Goal: Contribute content

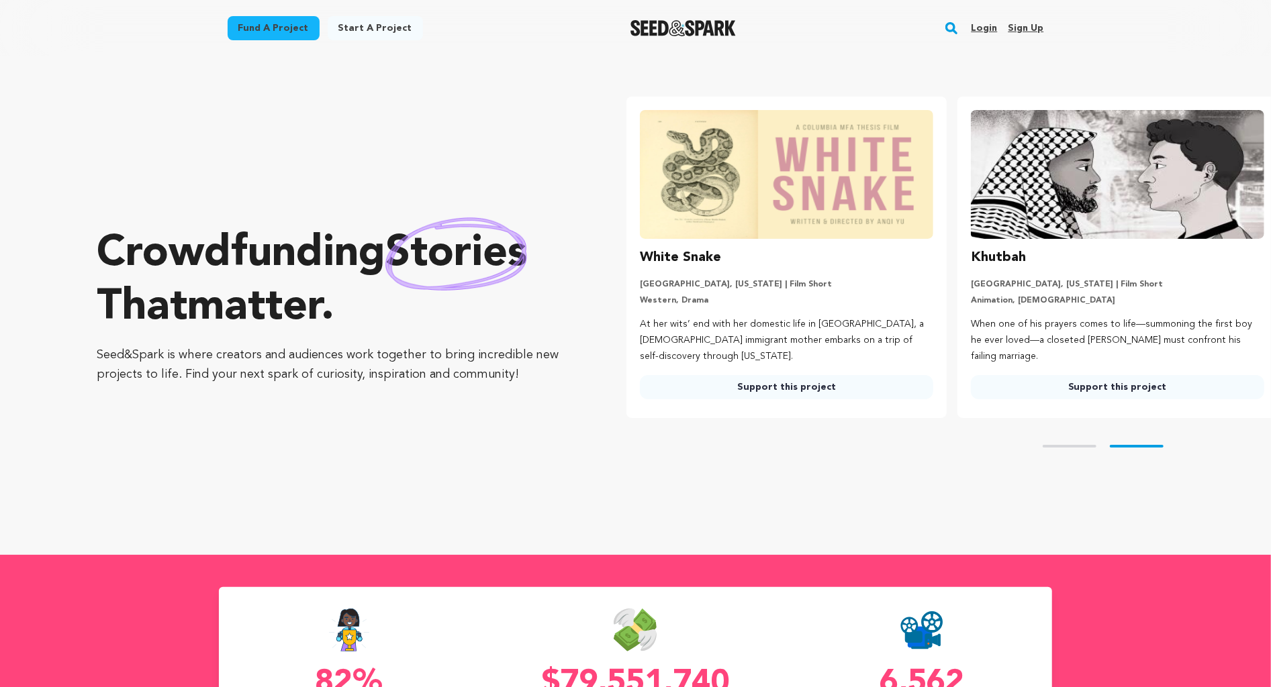
scroll to position [0, 341]
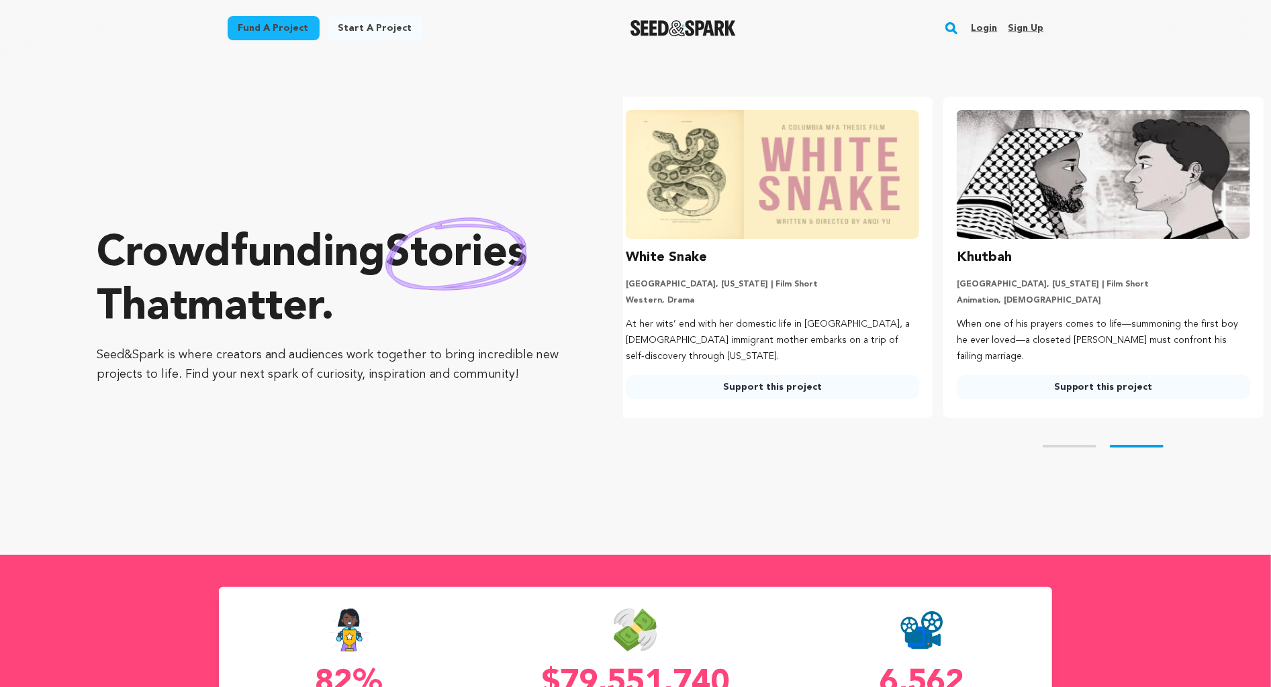
click at [985, 29] on link "Login" at bounding box center [984, 27] width 26 height 21
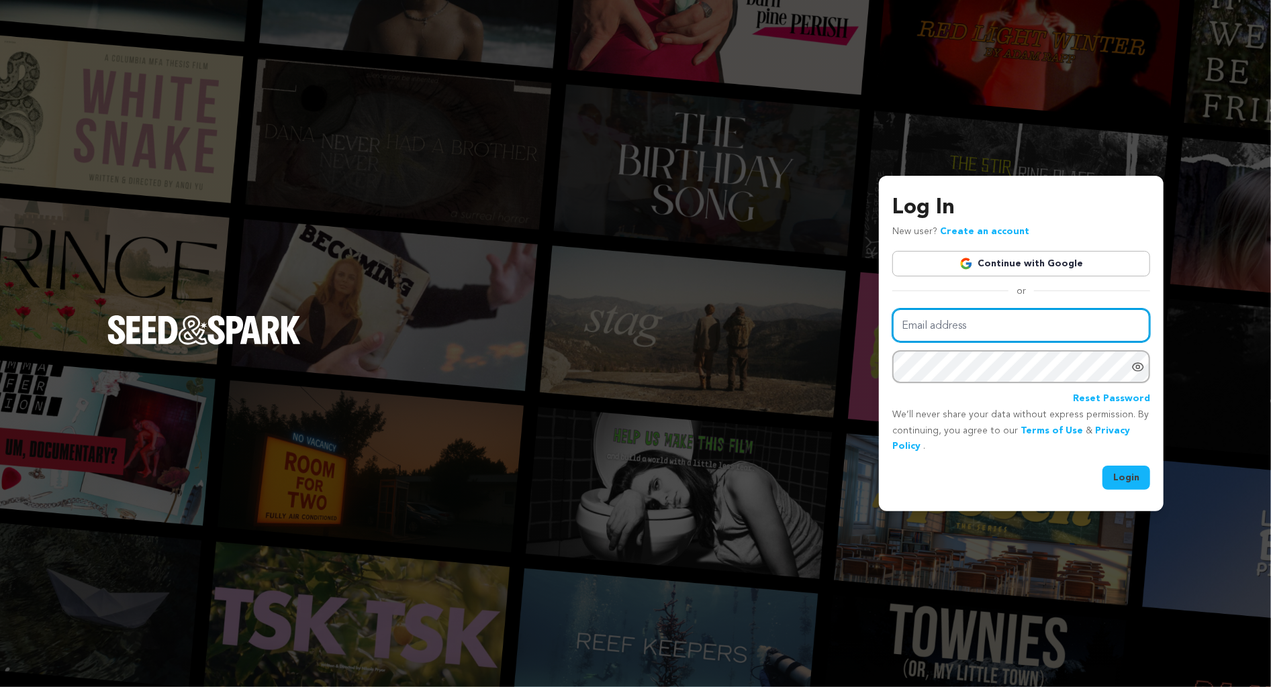
click at [965, 326] on input "Email address" at bounding box center [1021, 326] width 258 height 34
type input "gabecresc@gmail.com"
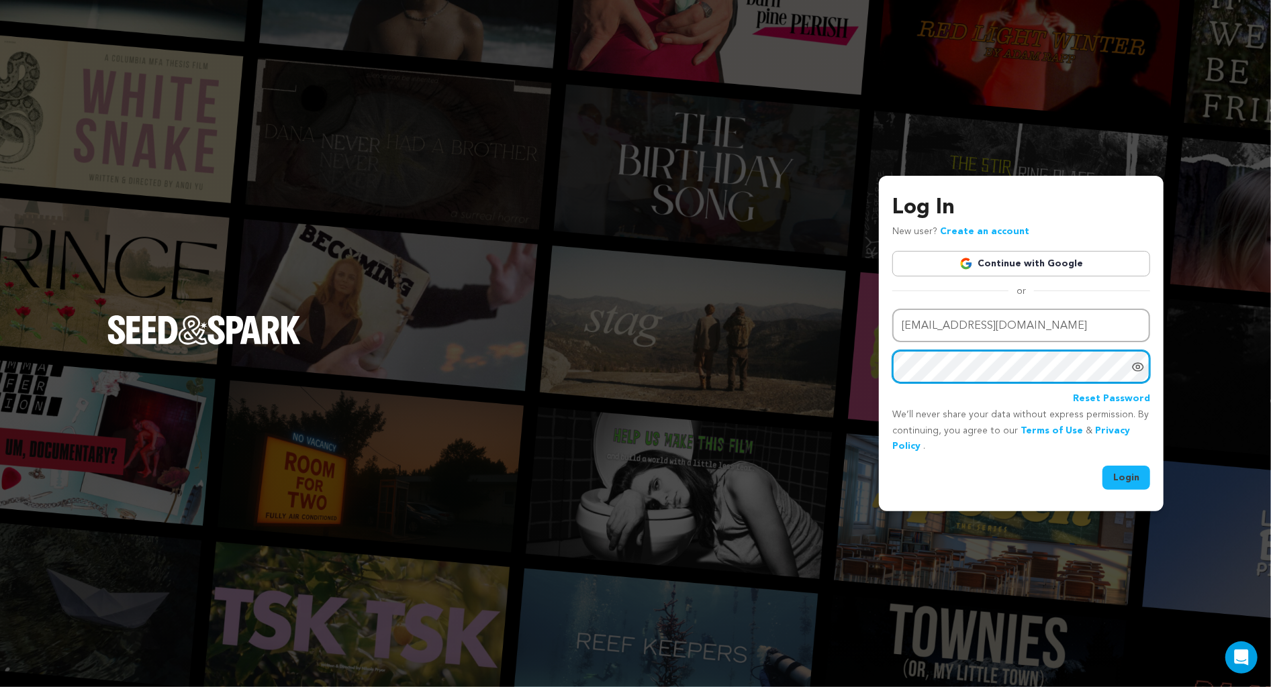
click at [1102, 466] on button "Login" at bounding box center [1126, 478] width 48 height 24
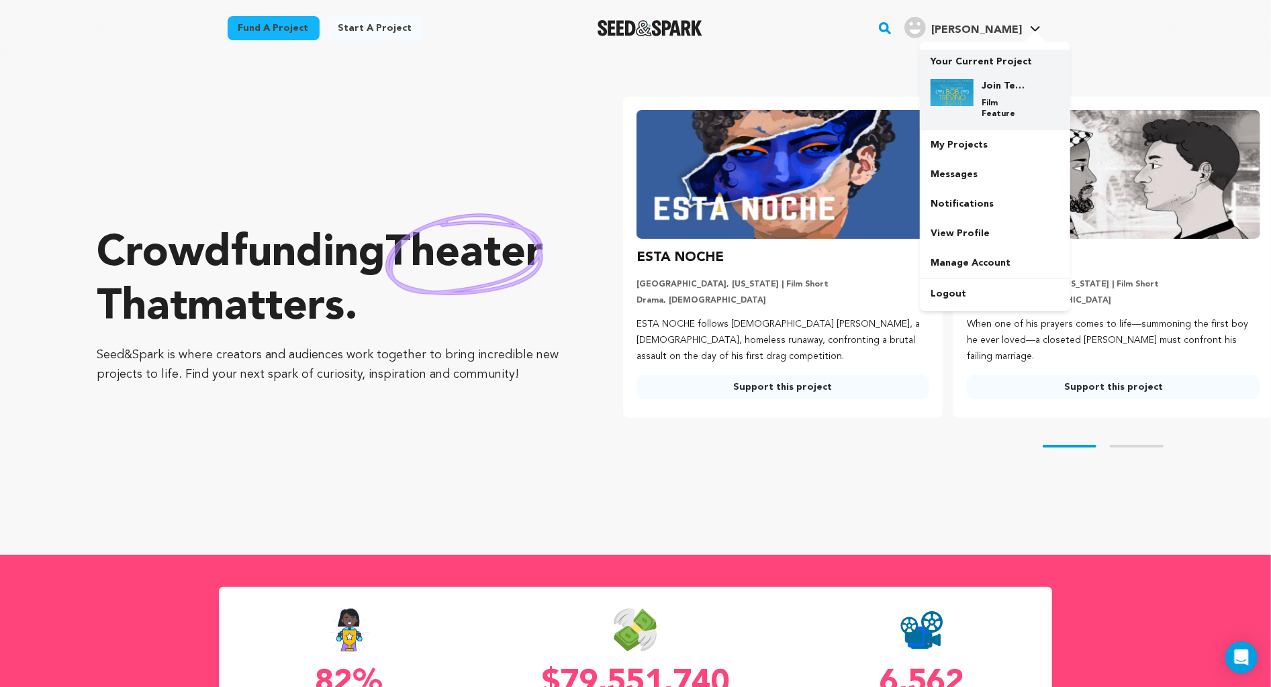
click at [998, 93] on div "Join Team Trevino! Film Feature" at bounding box center [1005, 99] width 64 height 40
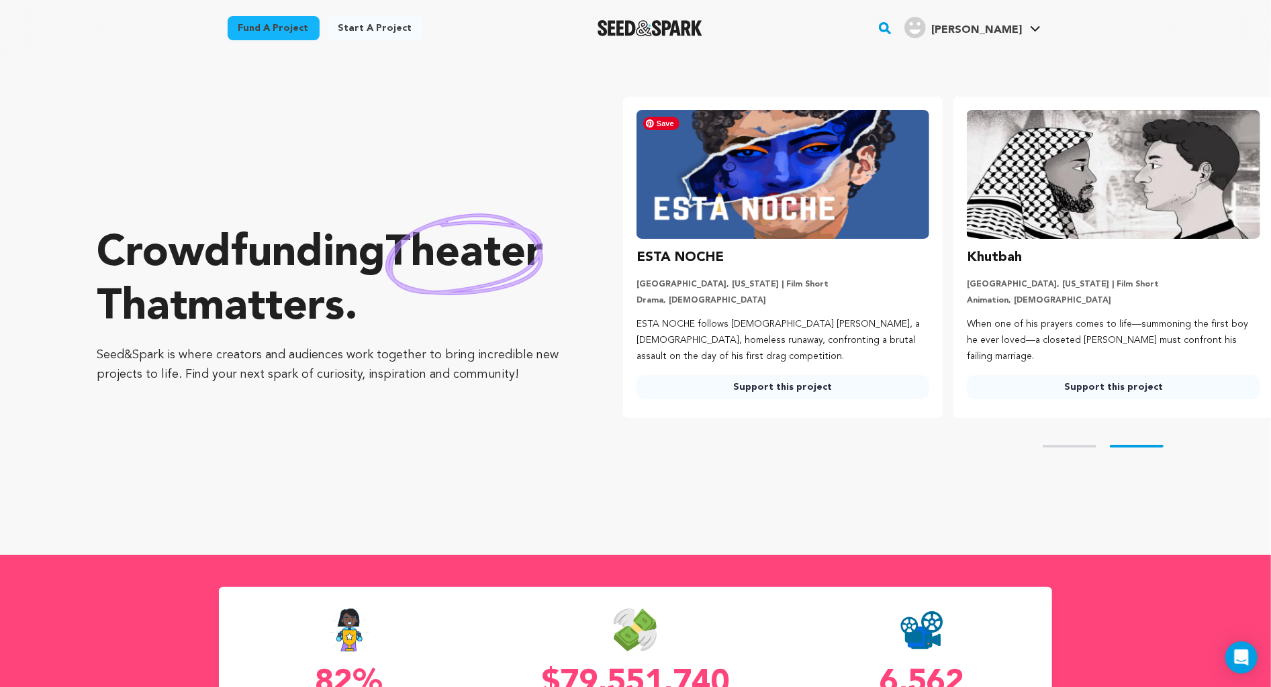
scroll to position [0, 91]
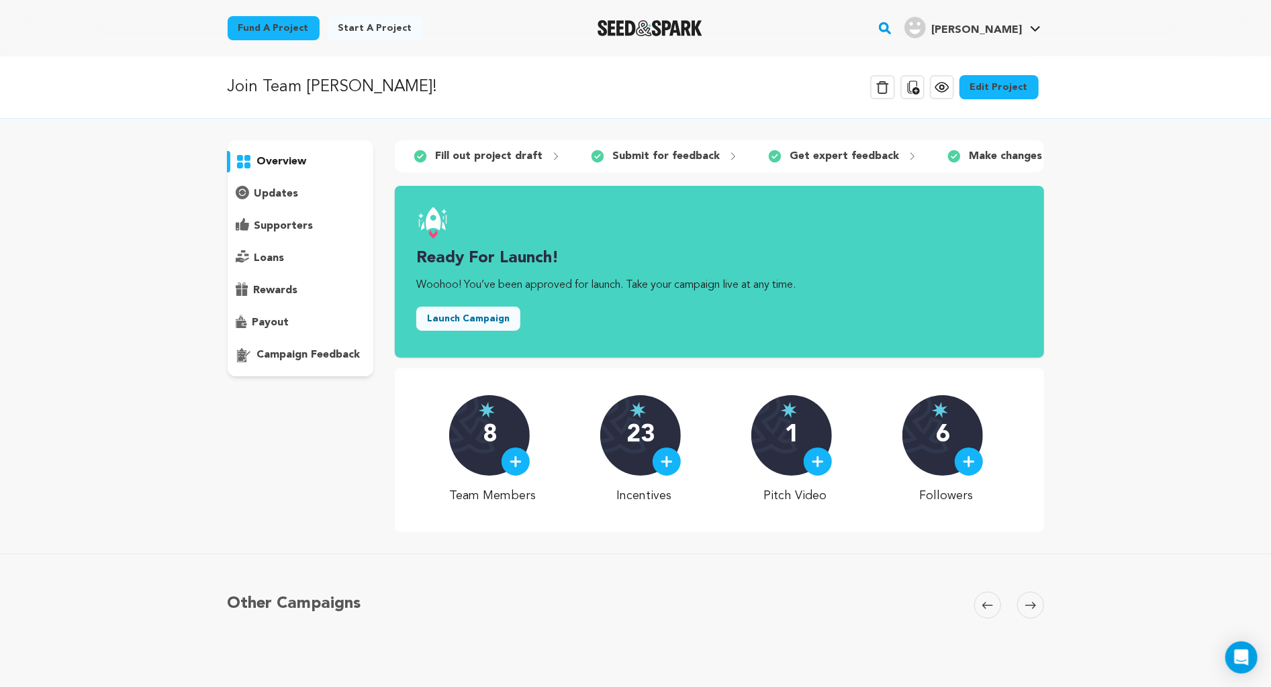
click at [271, 294] on p "rewards" at bounding box center [276, 291] width 44 height 16
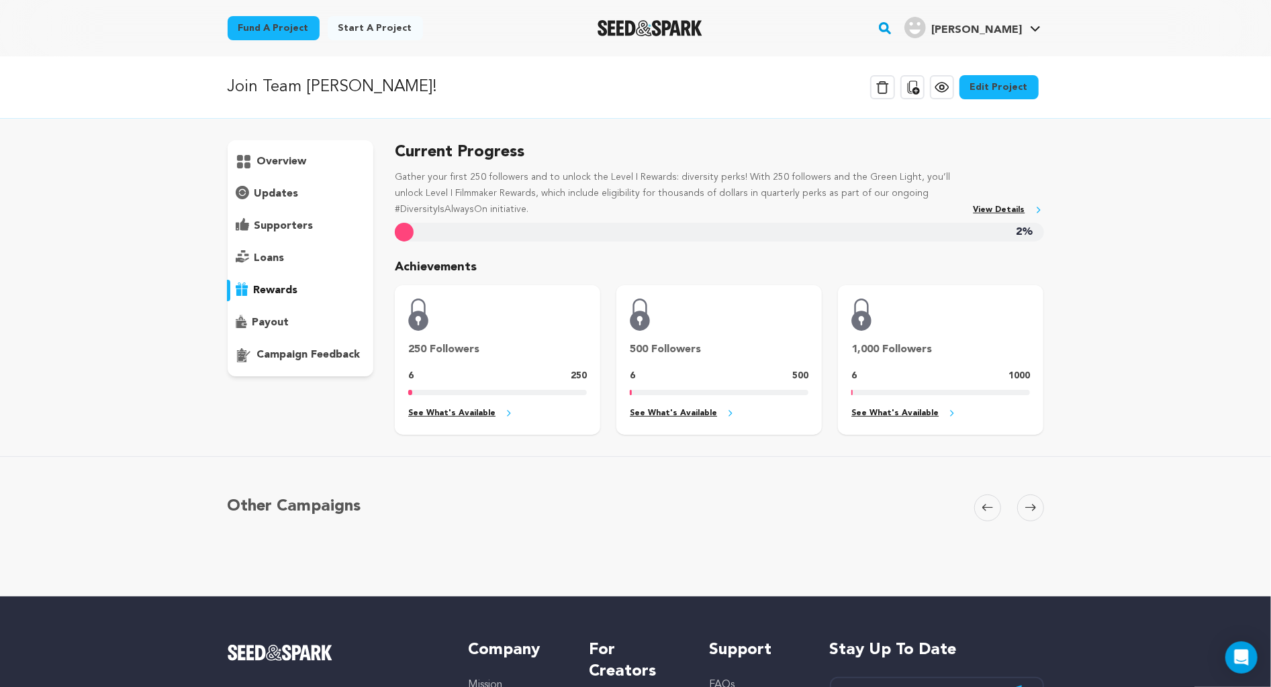
click at [271, 325] on p "payout" at bounding box center [270, 323] width 37 height 16
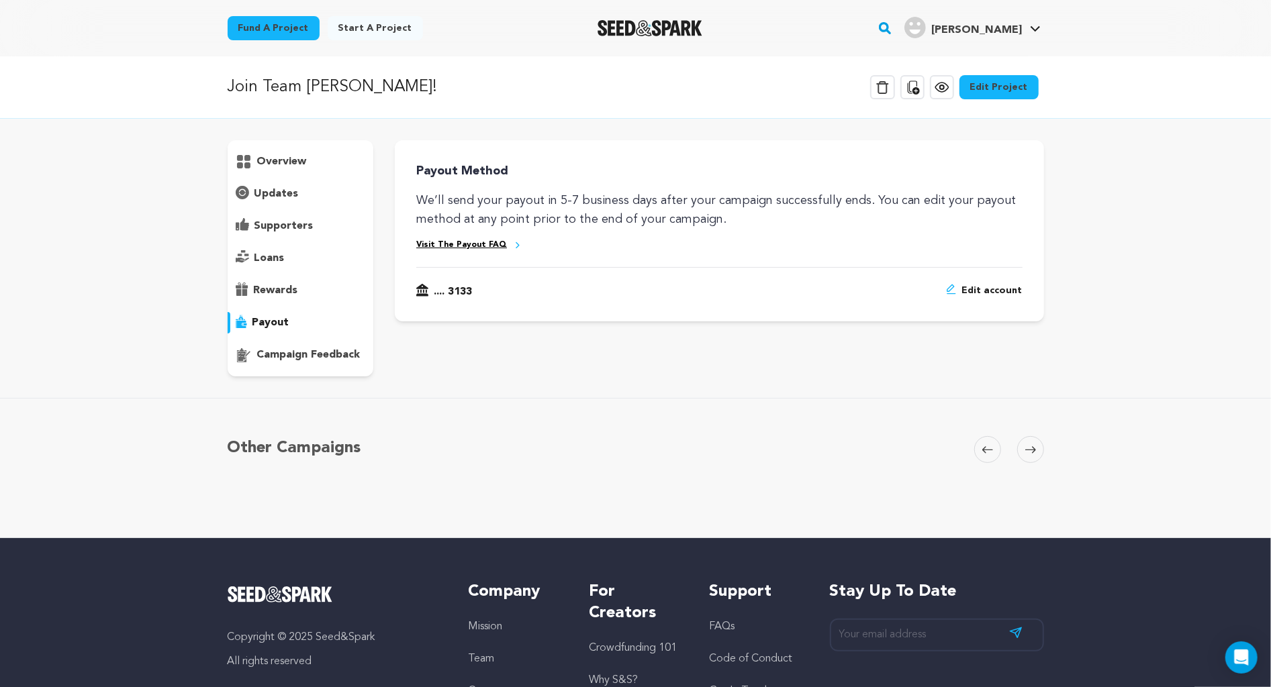
click at [989, 82] on link "Edit Project" at bounding box center [998, 87] width 79 height 24
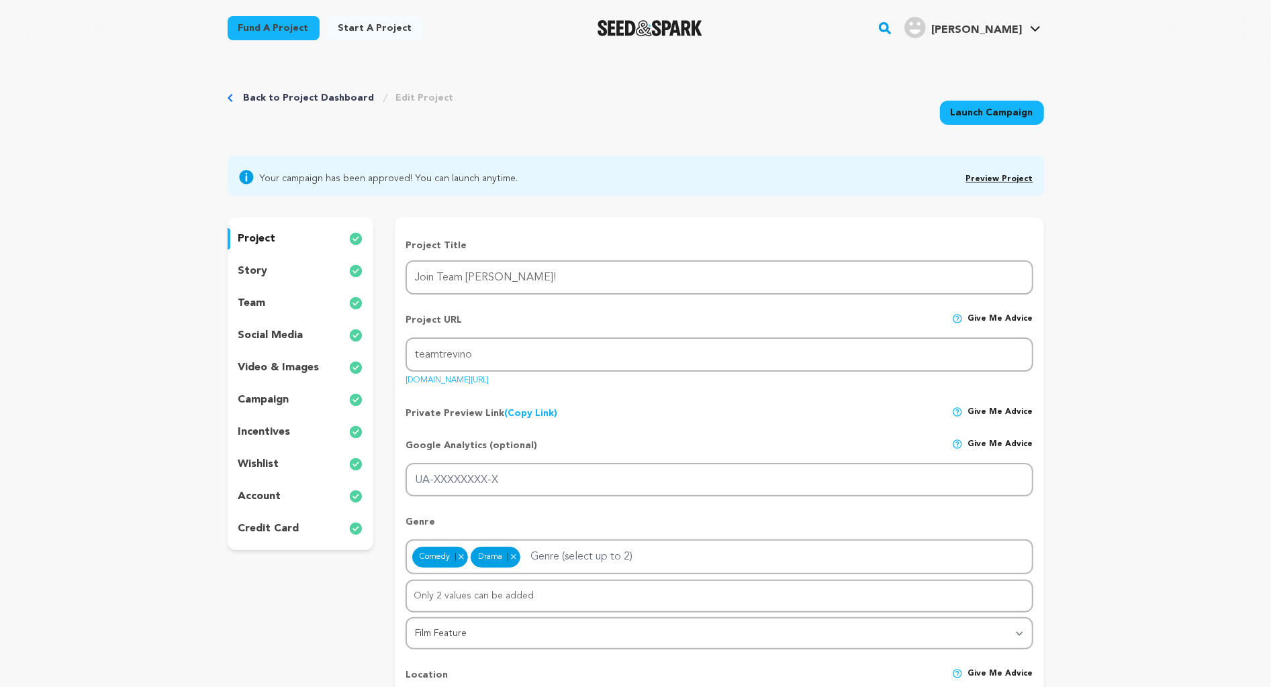
click at [269, 428] on p "incentives" at bounding box center [264, 432] width 52 height 16
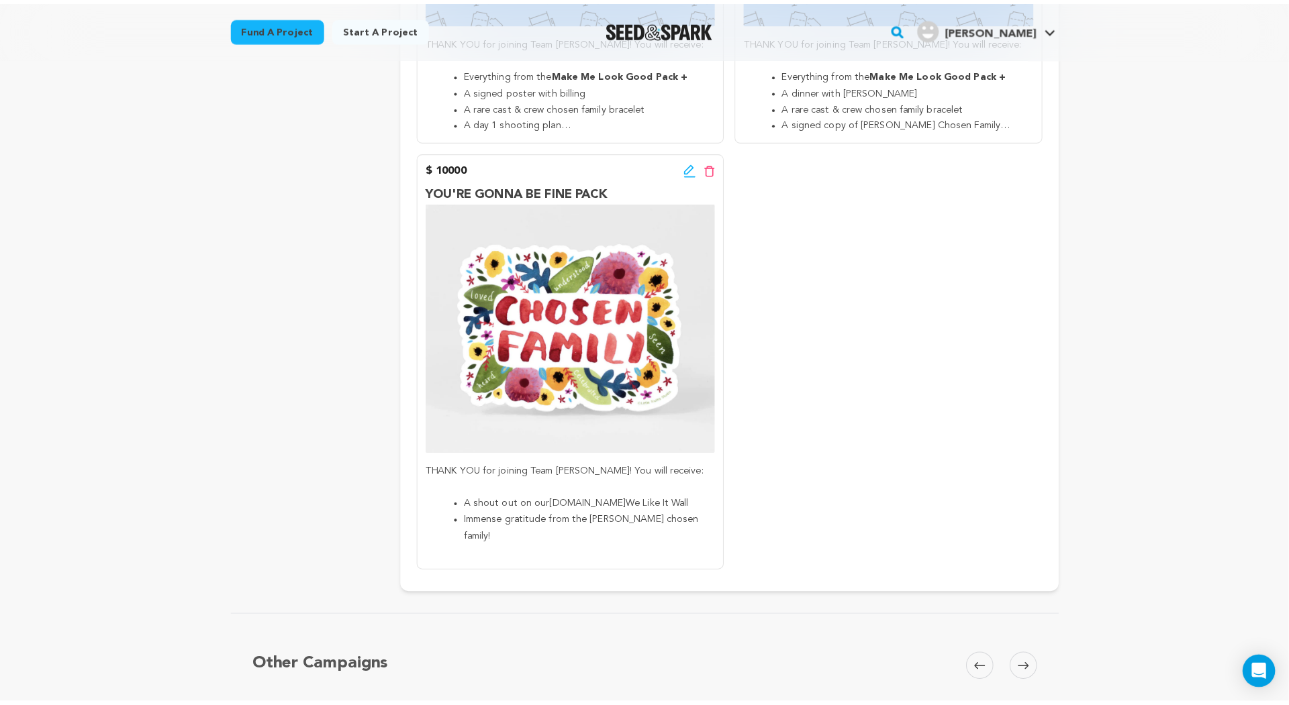
scroll to position [4452, 0]
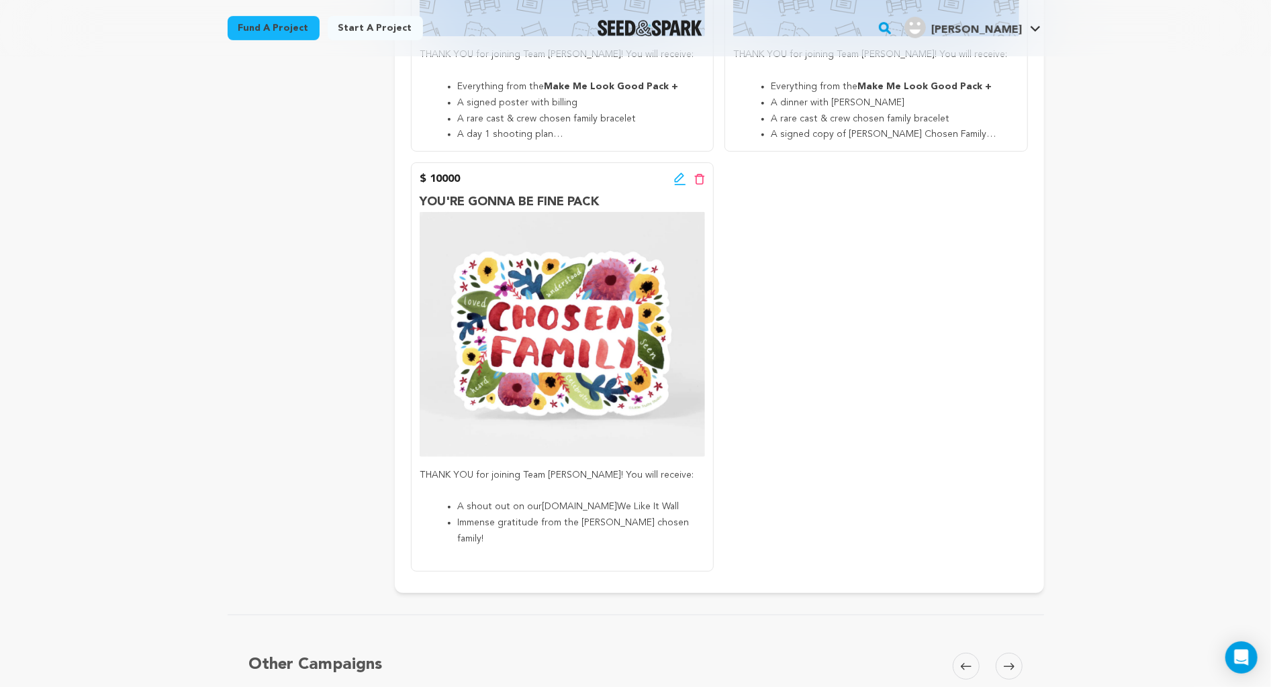
click at [495, 193] on p "YOU'RE GONNA BE FINE PACK" at bounding box center [562, 202] width 285 height 19
copy p "YOU'RE GONNA BE FINE PACK"
click at [630, 499] on li "A shout out on our BOBTREVINO.COM We Like It Wall" at bounding box center [573, 507] width 232 height 16
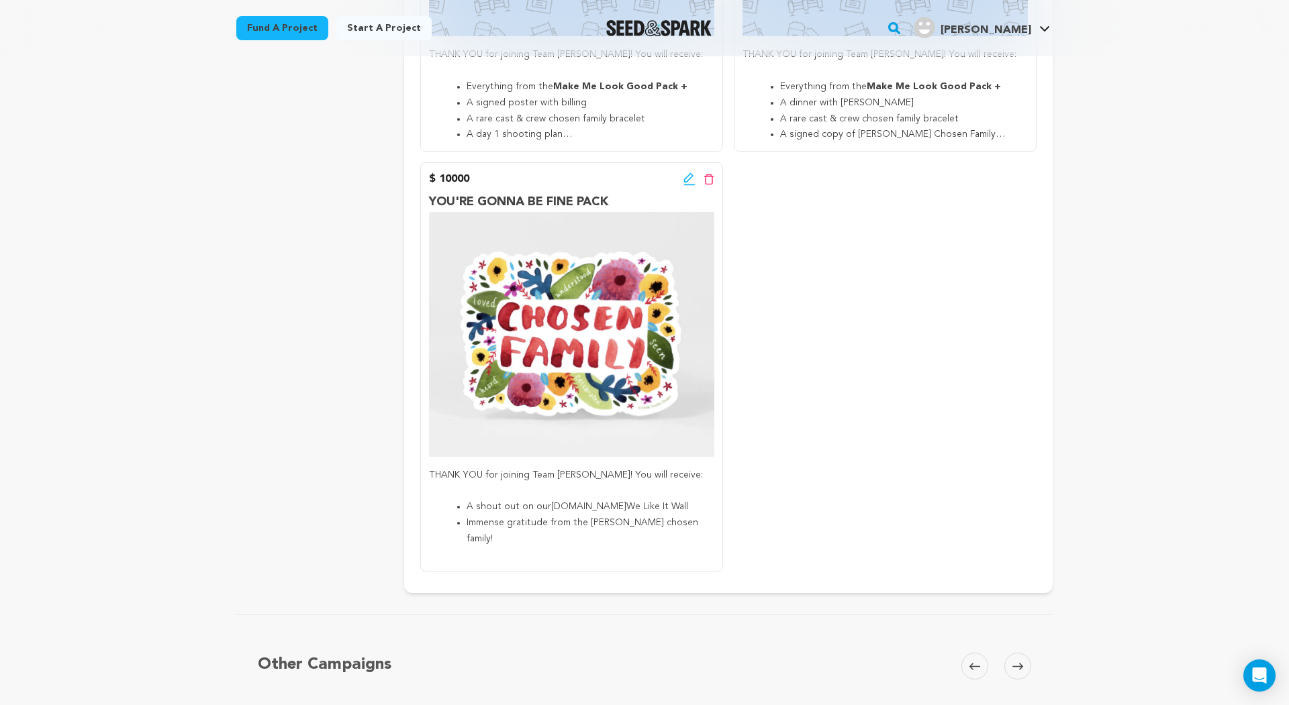
click at [683, 173] on icon at bounding box center [689, 179] width 12 height 13
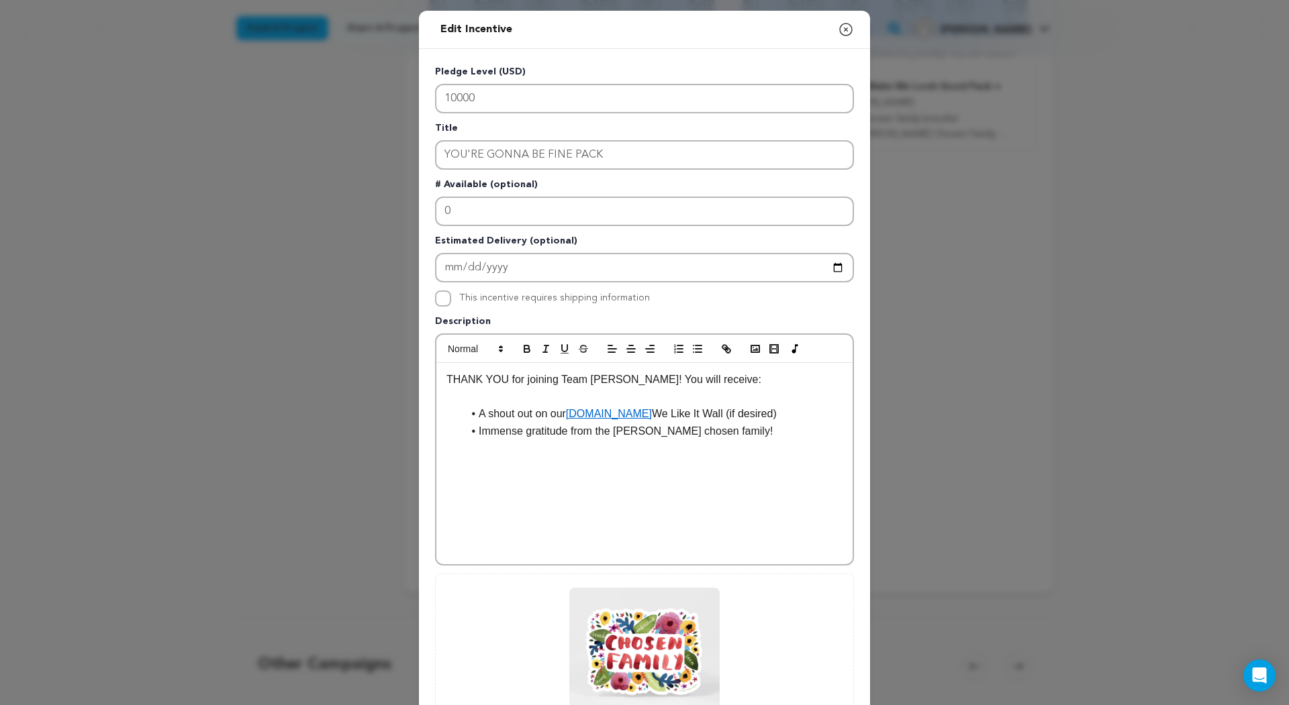
scroll to position [152, 0]
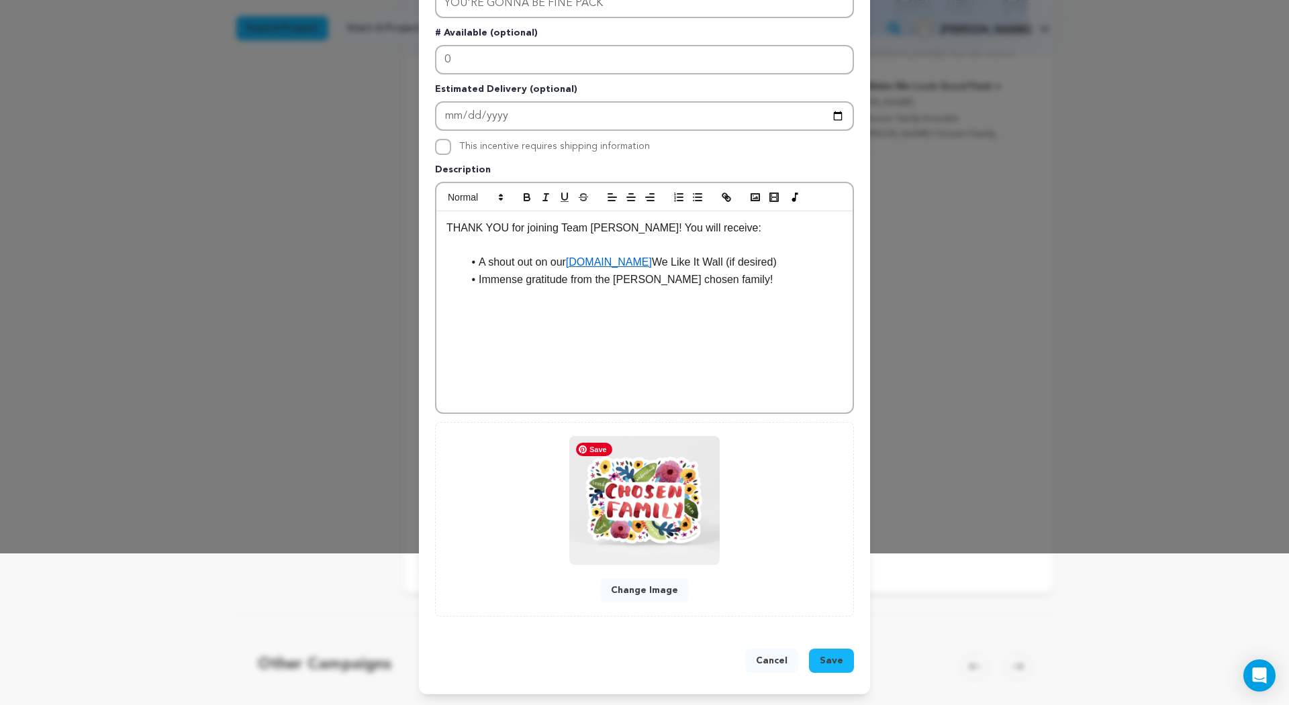
click at [647, 585] on button "Change Image" at bounding box center [644, 591] width 89 height 24
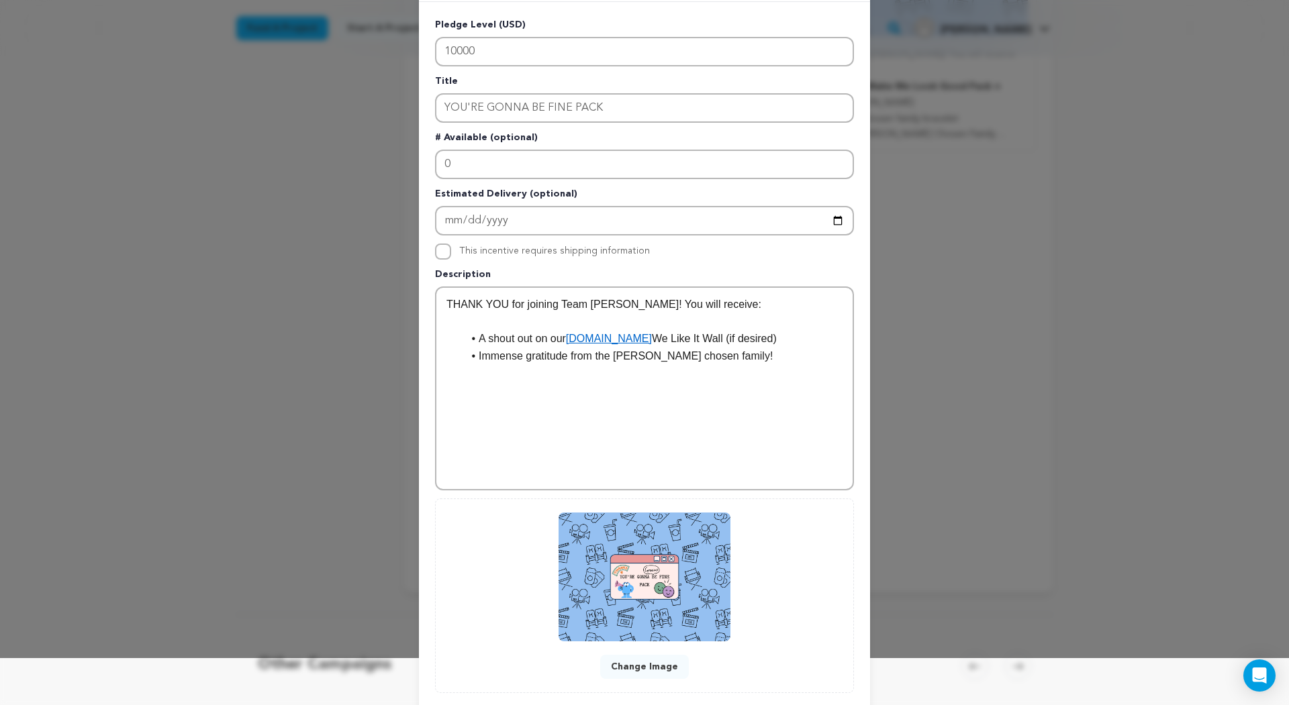
scroll to position [123, 0]
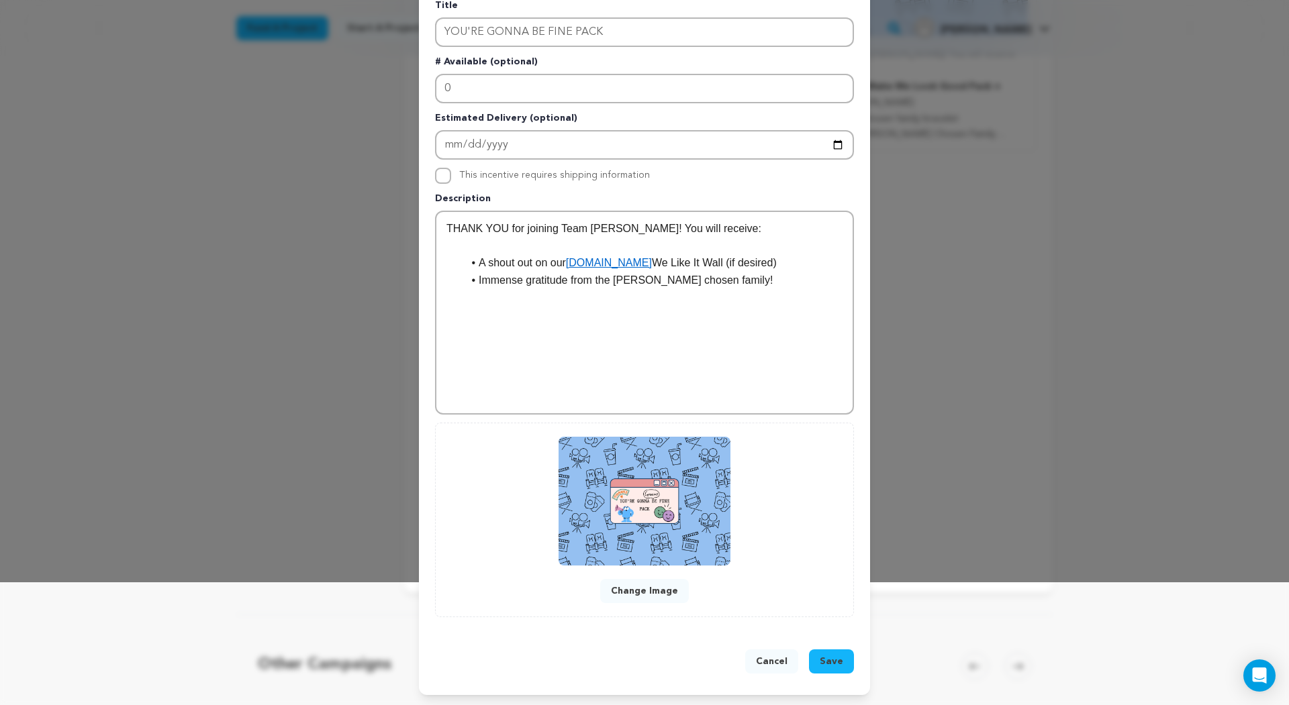
click at [826, 658] on span "Save" at bounding box center [831, 661] width 23 height 13
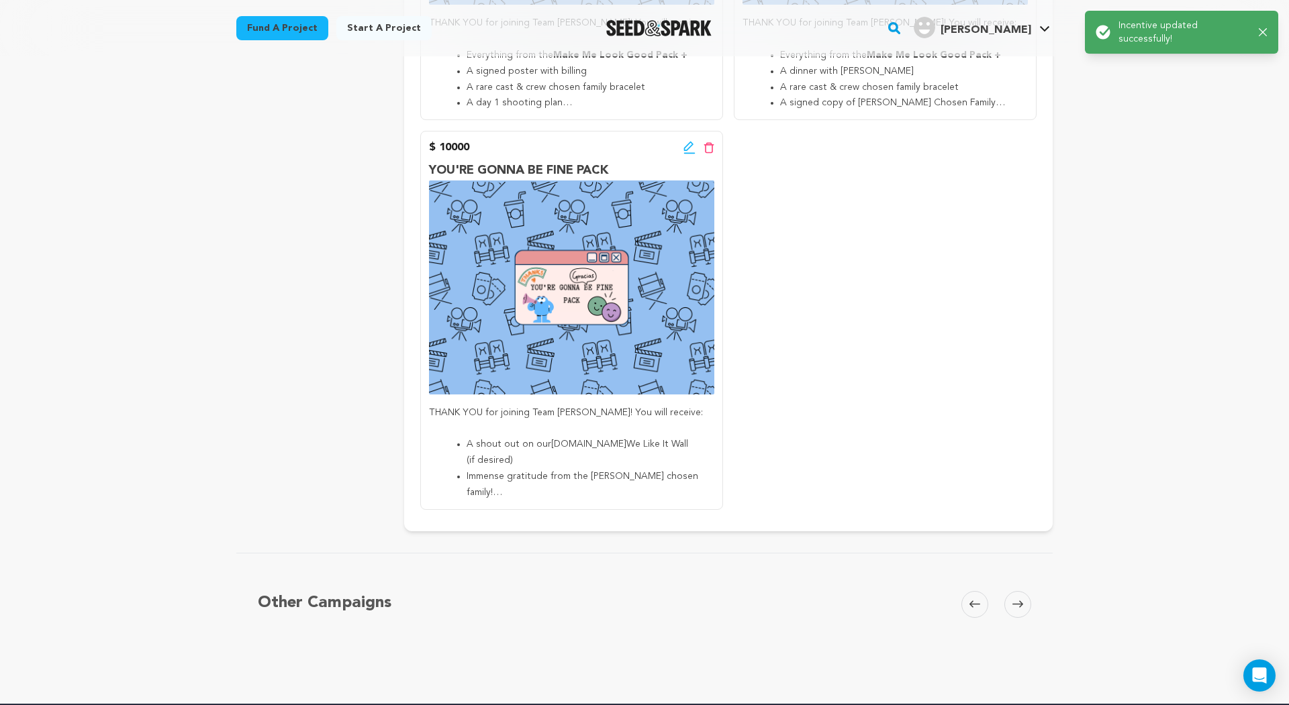
scroll to position [4473, 0]
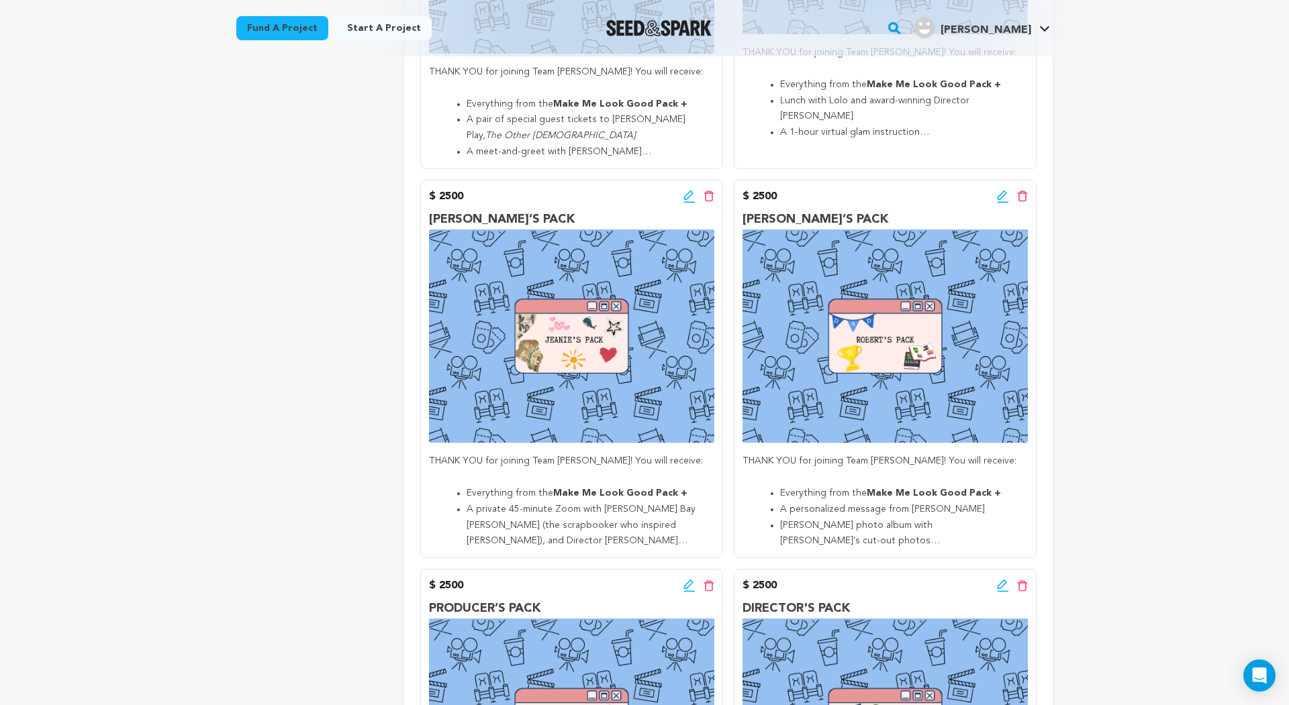
scroll to position [3261, 0]
